Goal: Find specific page/section: Find specific page/section

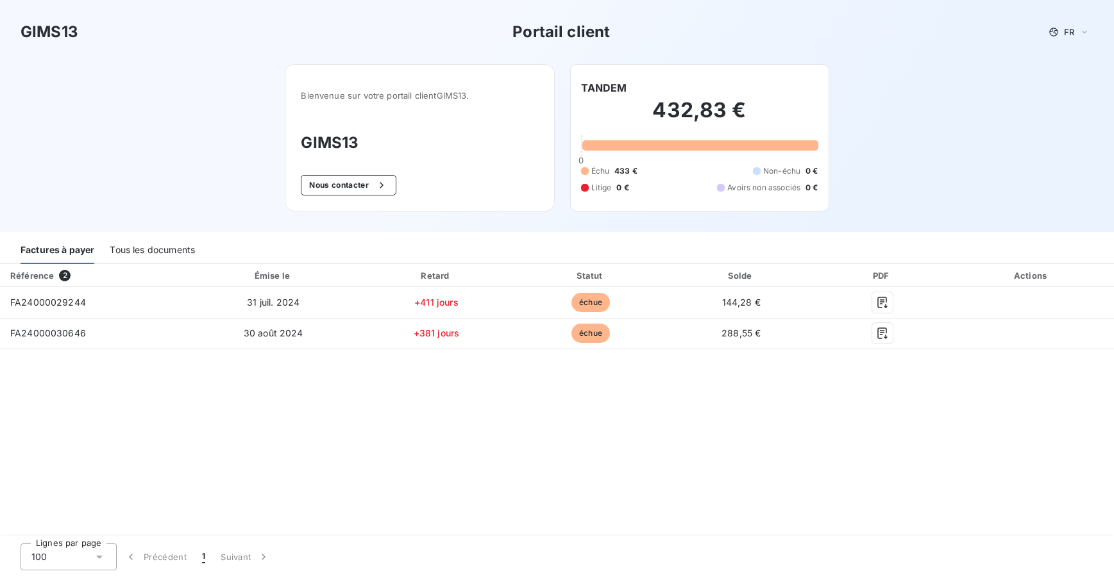
click at [149, 251] on div "Tous les documents" at bounding box center [152, 250] width 85 height 27
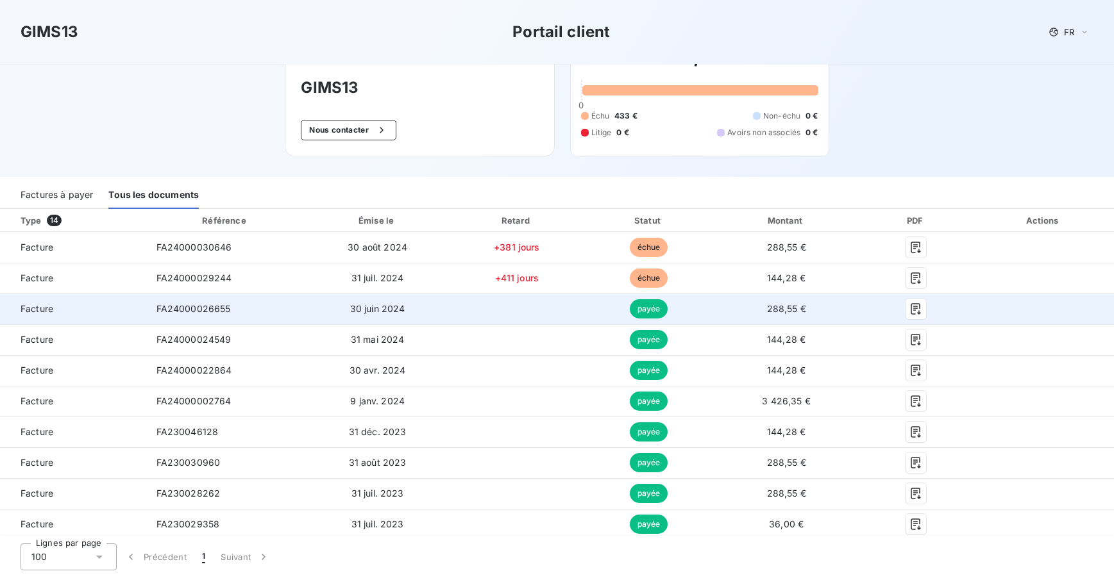
scroll to position [128, 0]
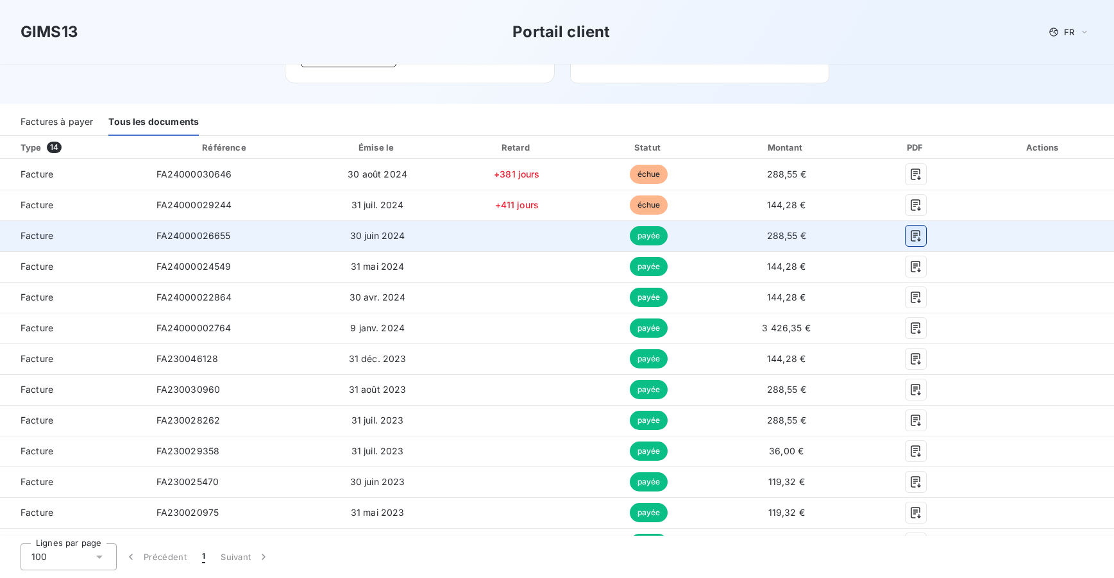
click at [911, 233] on icon "button" at bounding box center [916, 236] width 10 height 12
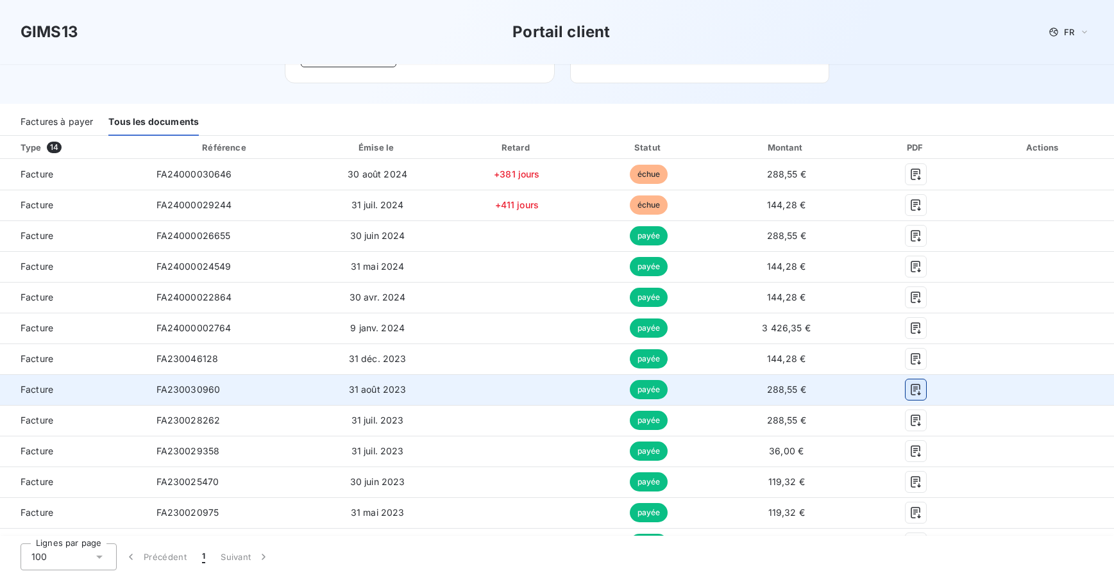
click at [909, 389] on icon "button" at bounding box center [915, 389] width 13 height 13
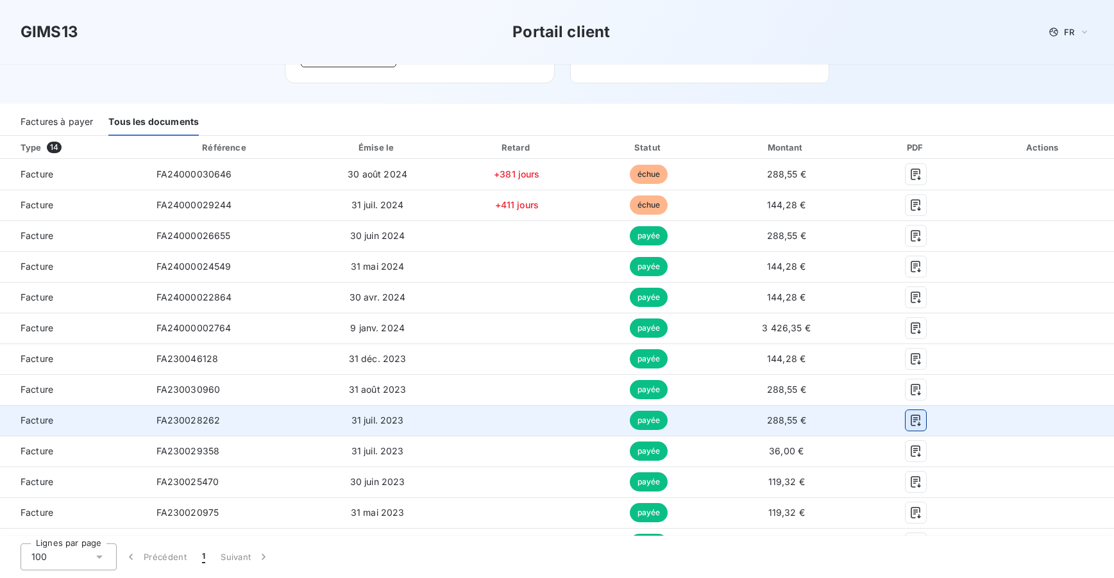
click at [909, 415] on icon "button" at bounding box center [915, 420] width 13 height 13
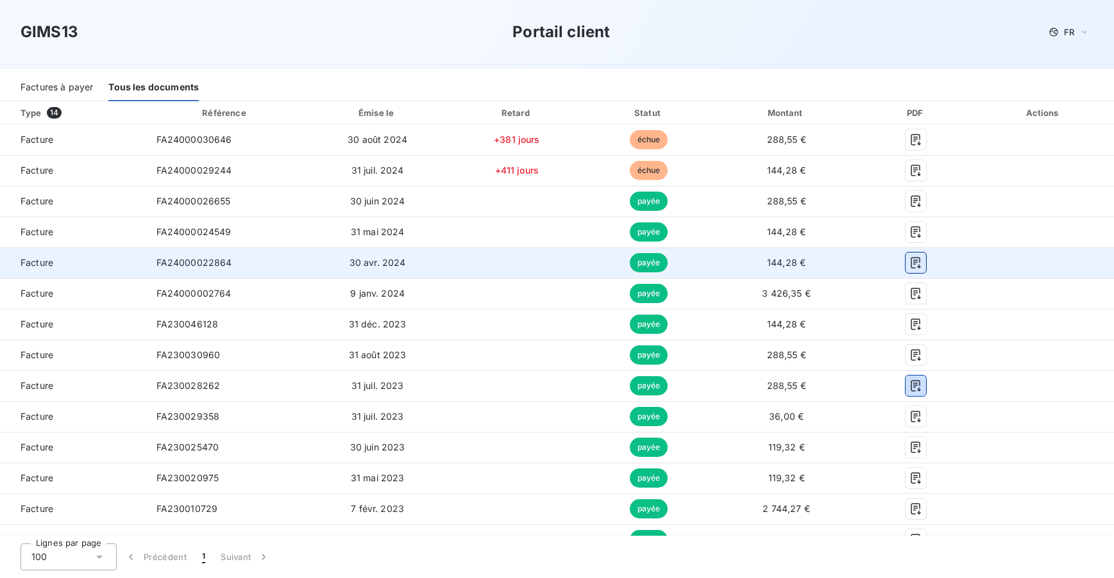
scroll to position [181, 0]
